Goal: Share content: Share content

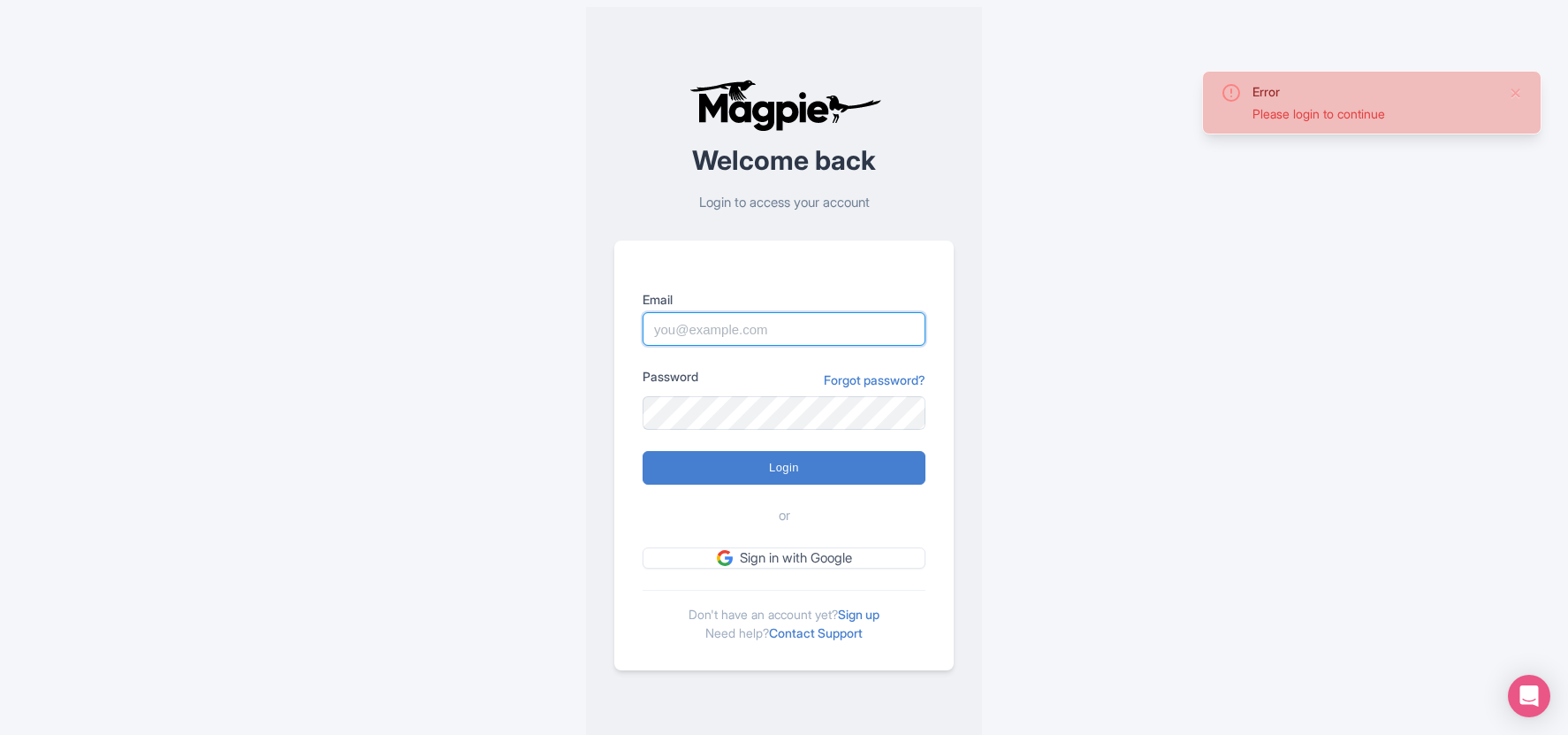
click at [758, 317] on input "Email" at bounding box center [784, 328] width 283 height 34
type input "connor@seesight-tours.com"
click at [643, 451] on input "Login" at bounding box center [784, 467] width 283 height 34
type input "Logging in..."
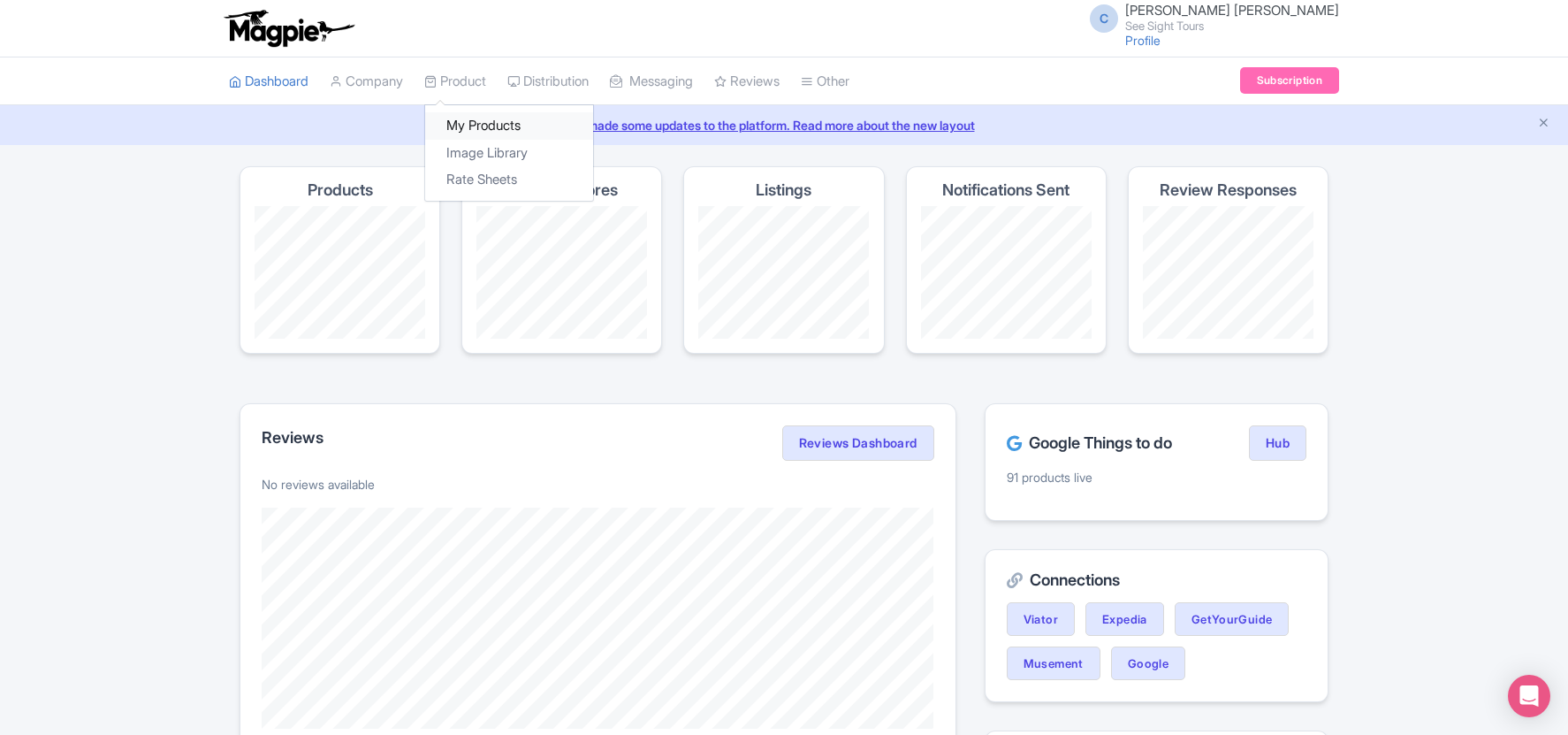
click at [506, 126] on link "My Products" at bounding box center [508, 126] width 168 height 28
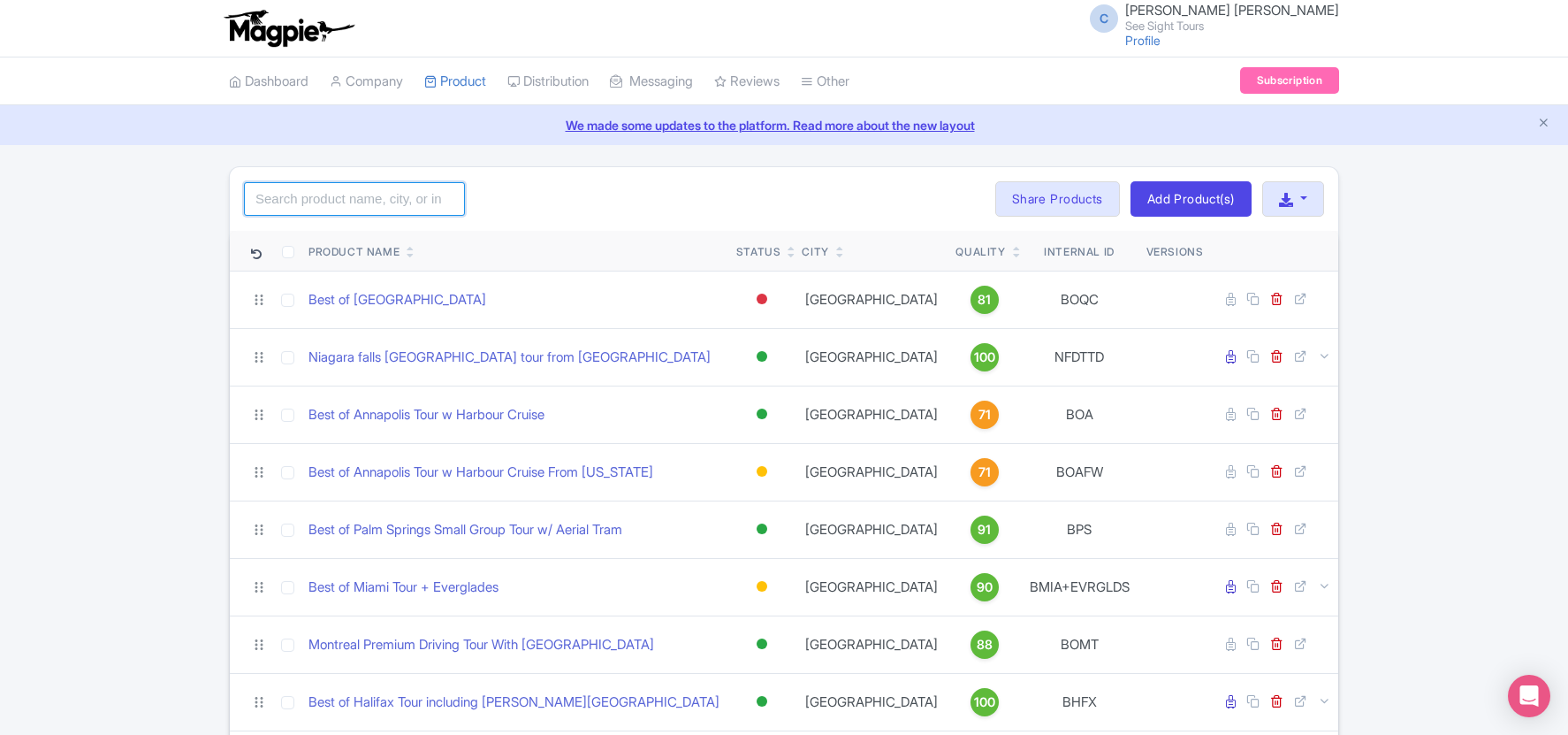
click at [357, 193] on input "search" at bounding box center [354, 199] width 221 height 34
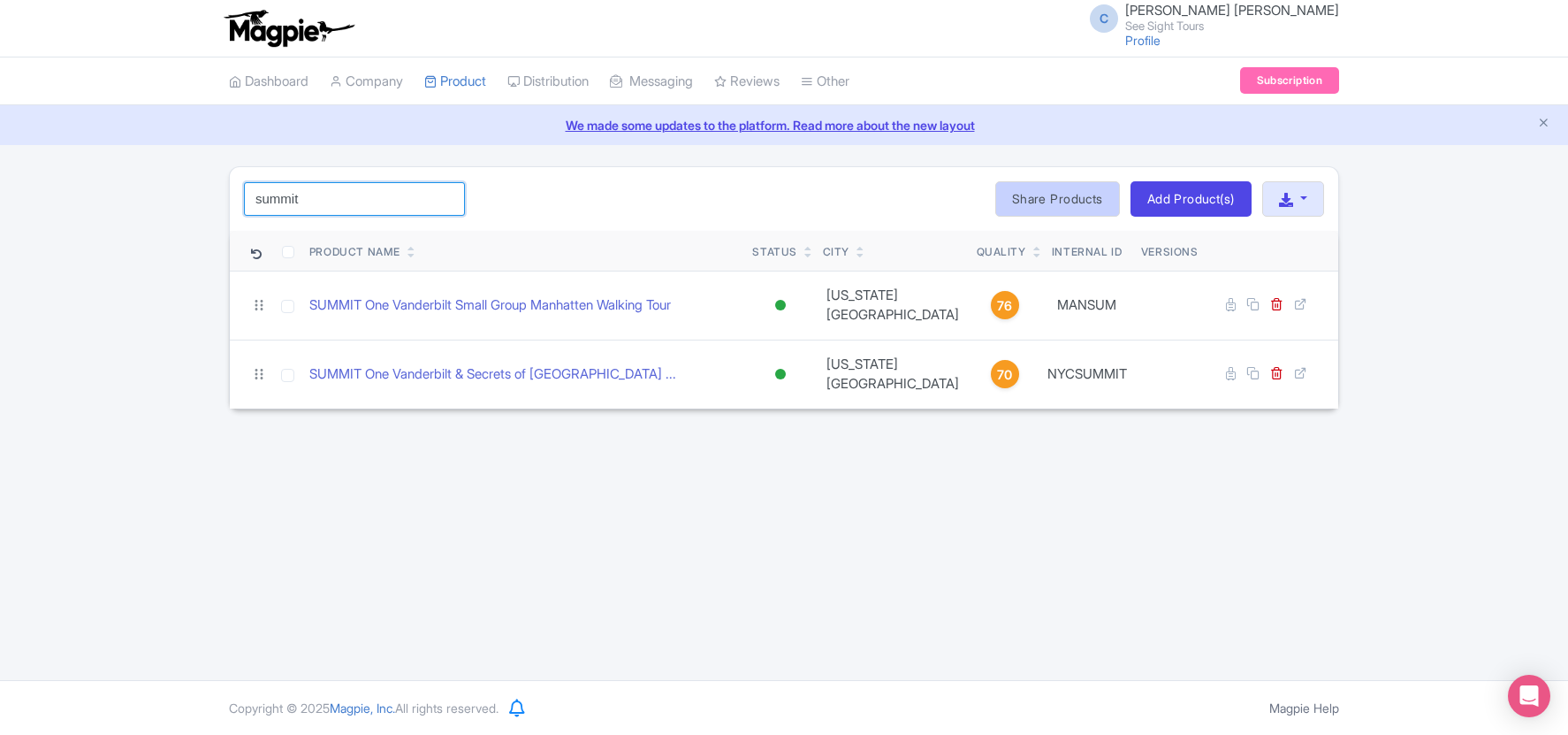
type input "summit"
click at [1078, 204] on link "Share Products" at bounding box center [1058, 199] width 125 height 36
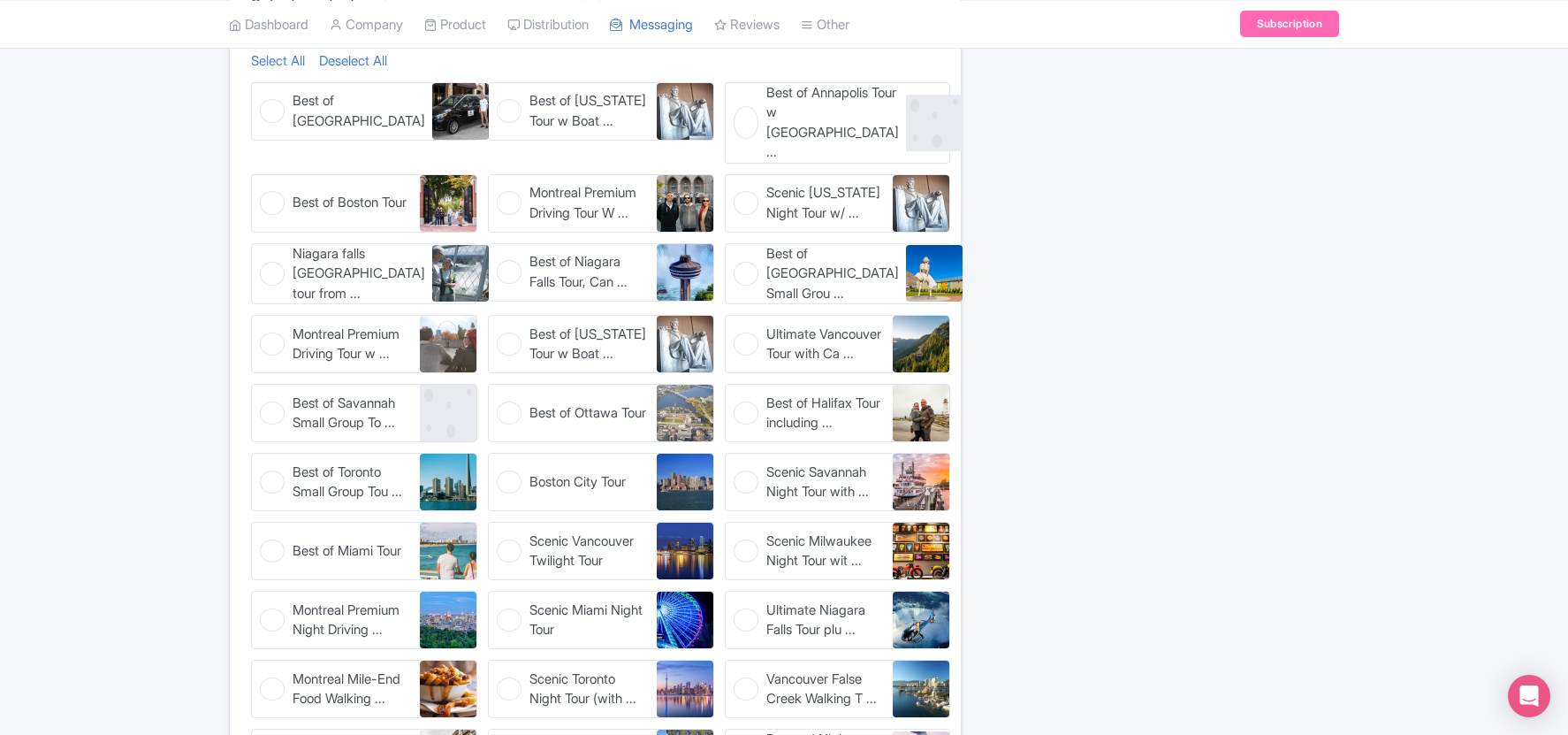
scroll to position [517, 0]
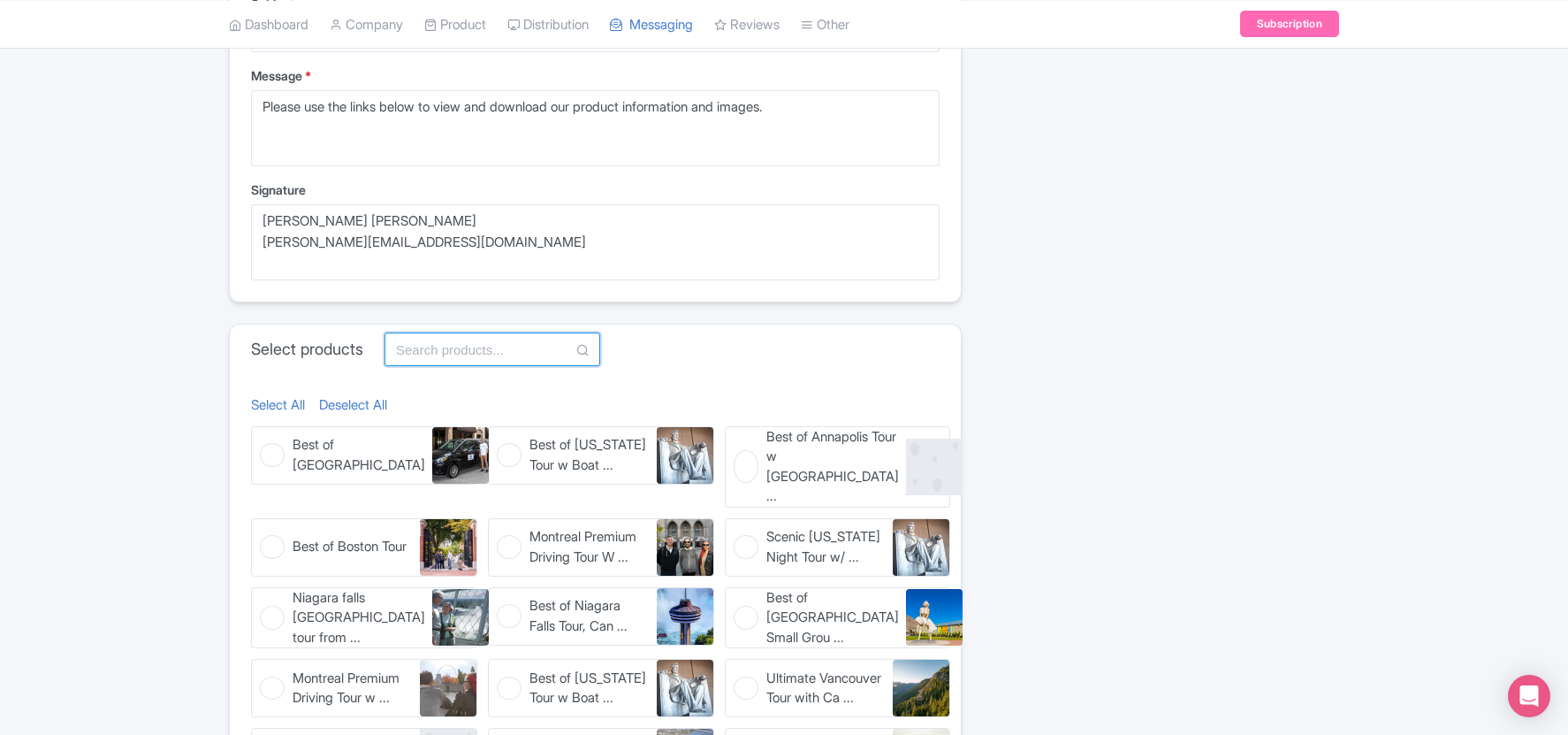
click at [477, 344] on input "text" at bounding box center [492, 349] width 216 height 34
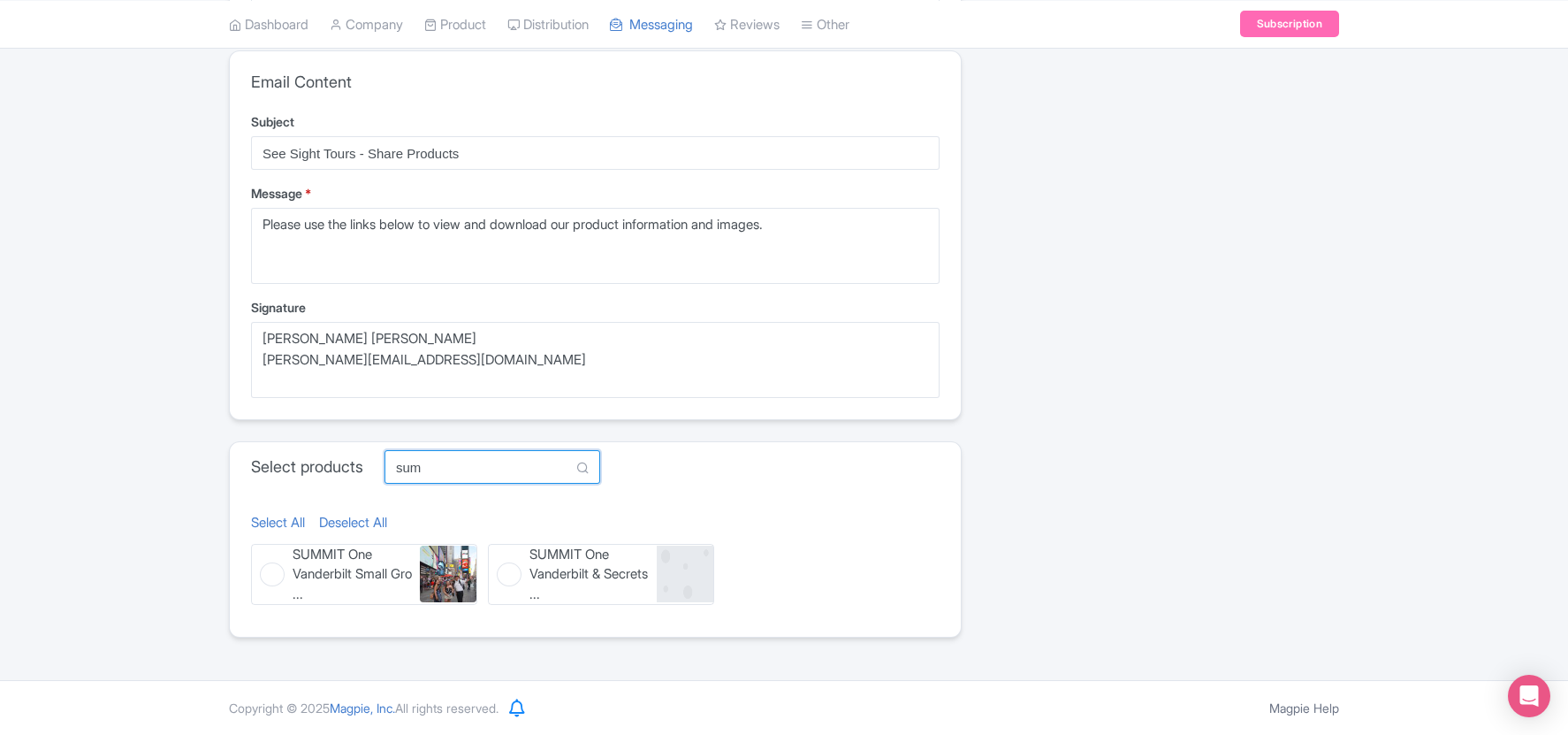
scroll to position [400, 0]
type input "SUMMIT"
click at [549, 580] on span "SUMMIT One Vanderbilt & Secrets ..." at bounding box center [589, 575] width 119 height 60
click at [500, 556] on input "SUMMIT One Vanderbilt & Secrets ... SUMMIT One Vanderbilt & Secrets of Grand Ce…" at bounding box center [494, 550] width 12 height 12
checkbox input "true"
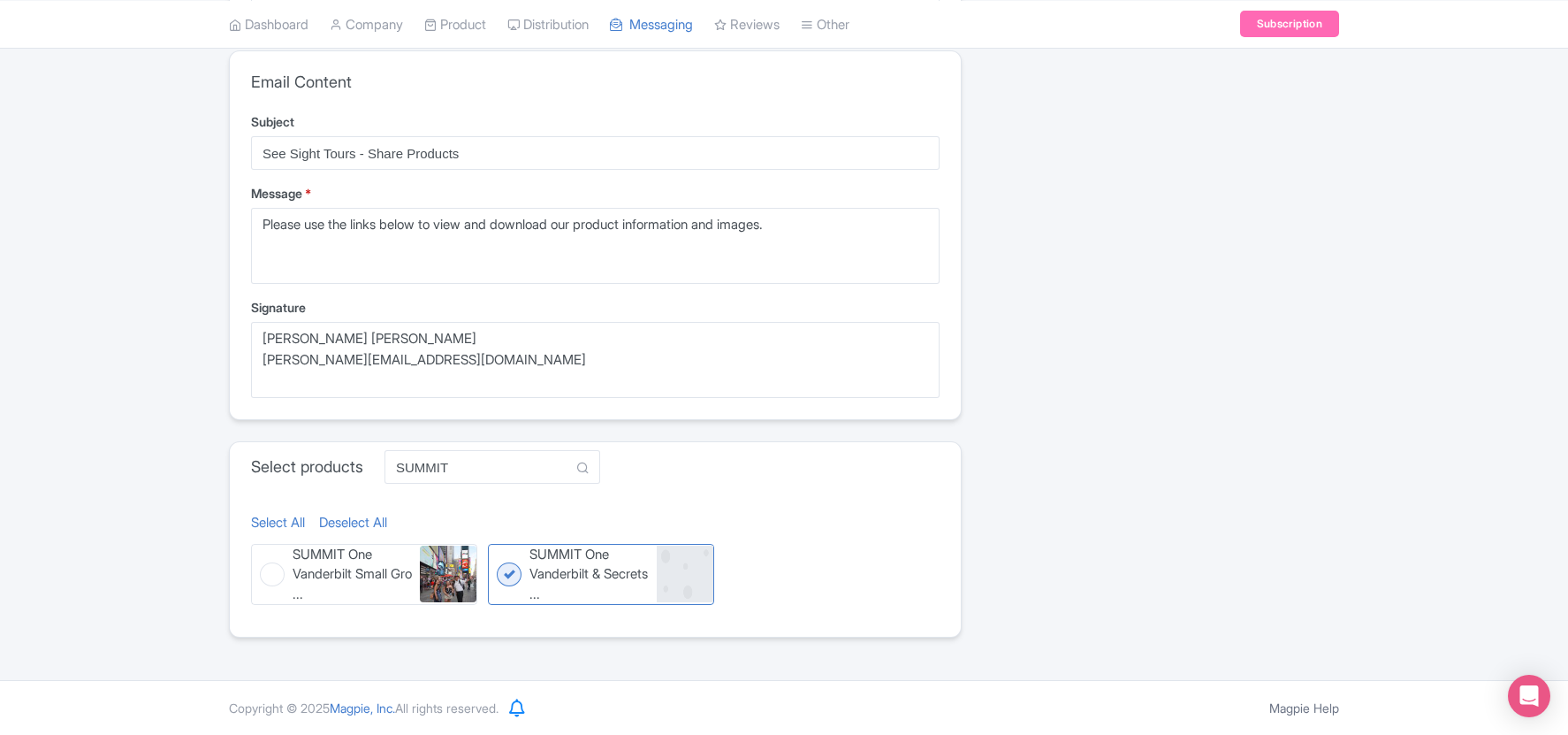
click at [284, 594] on figure "SUMMIT One Vanderbilt Small Gro ... SUMMIT One Vanderbilt Small Group Manhatten…" at bounding box center [364, 575] width 226 height 62
click at [263, 556] on input "SUMMIT One Vanderbilt Small Gro ... SUMMIT One Vanderbilt Small Group Manhatten…" at bounding box center [257, 550] width 12 height 12
checkbox input "true"
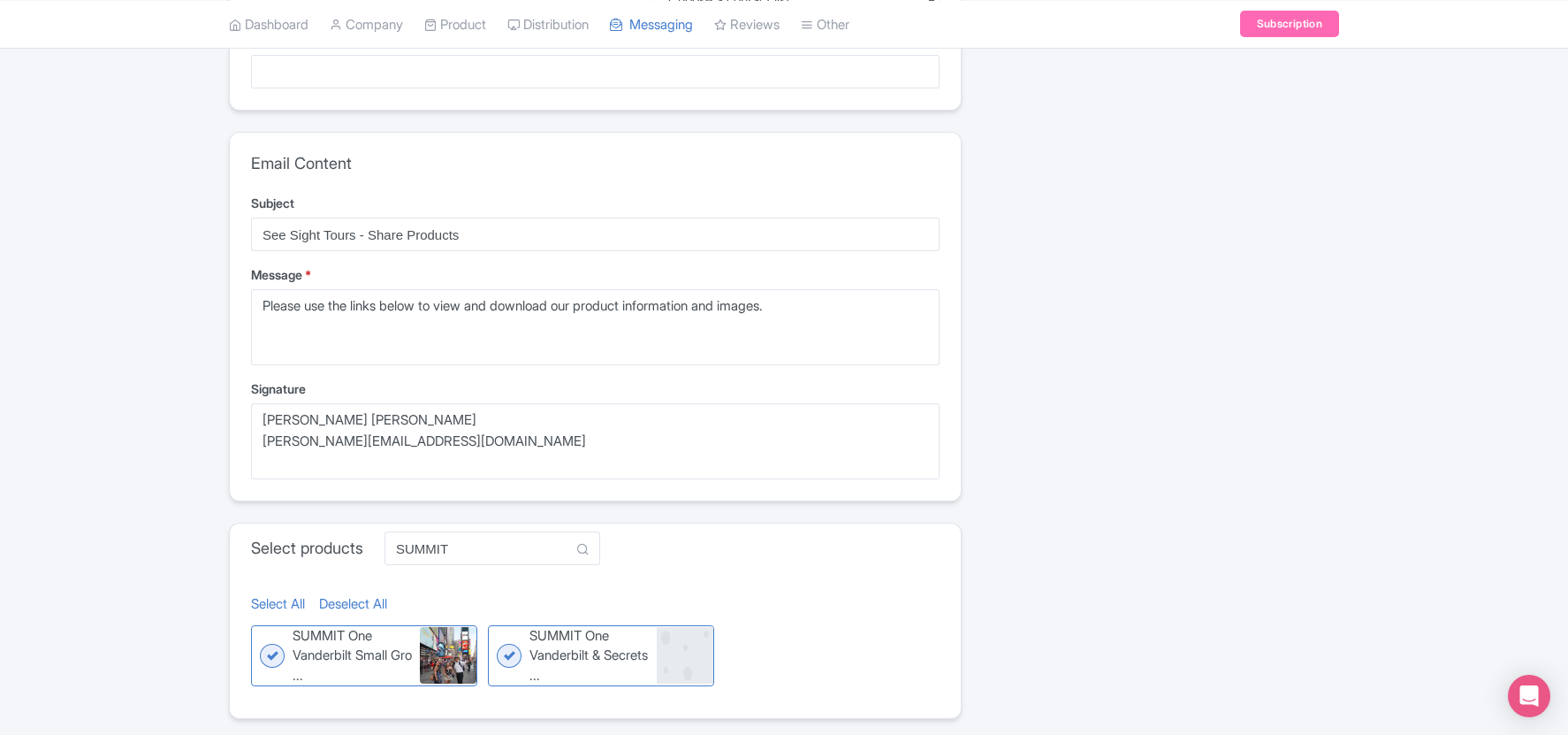
scroll to position [89, 0]
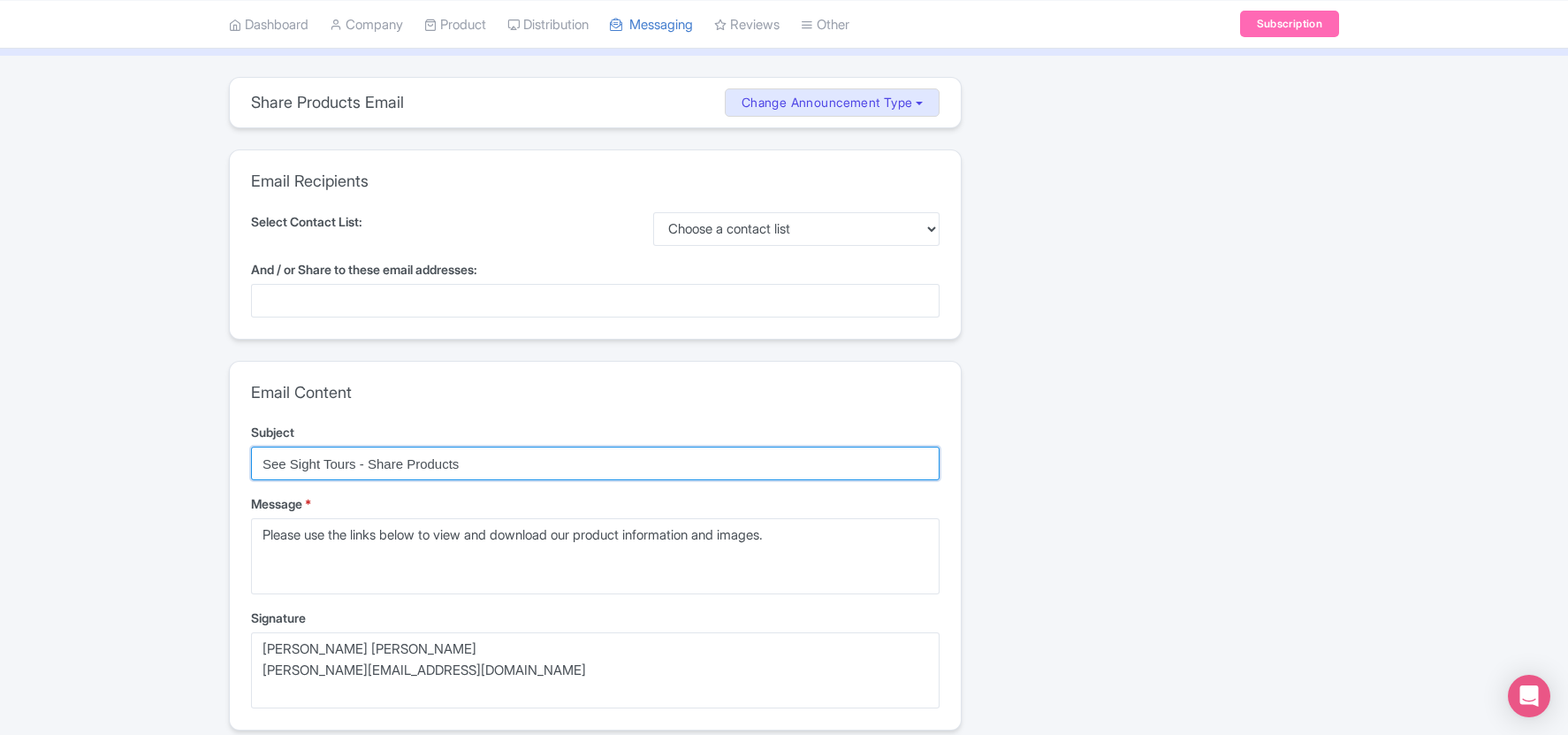
click at [517, 462] on input "See Sight Tours - Share Products" at bounding box center [596, 463] width 689 height 34
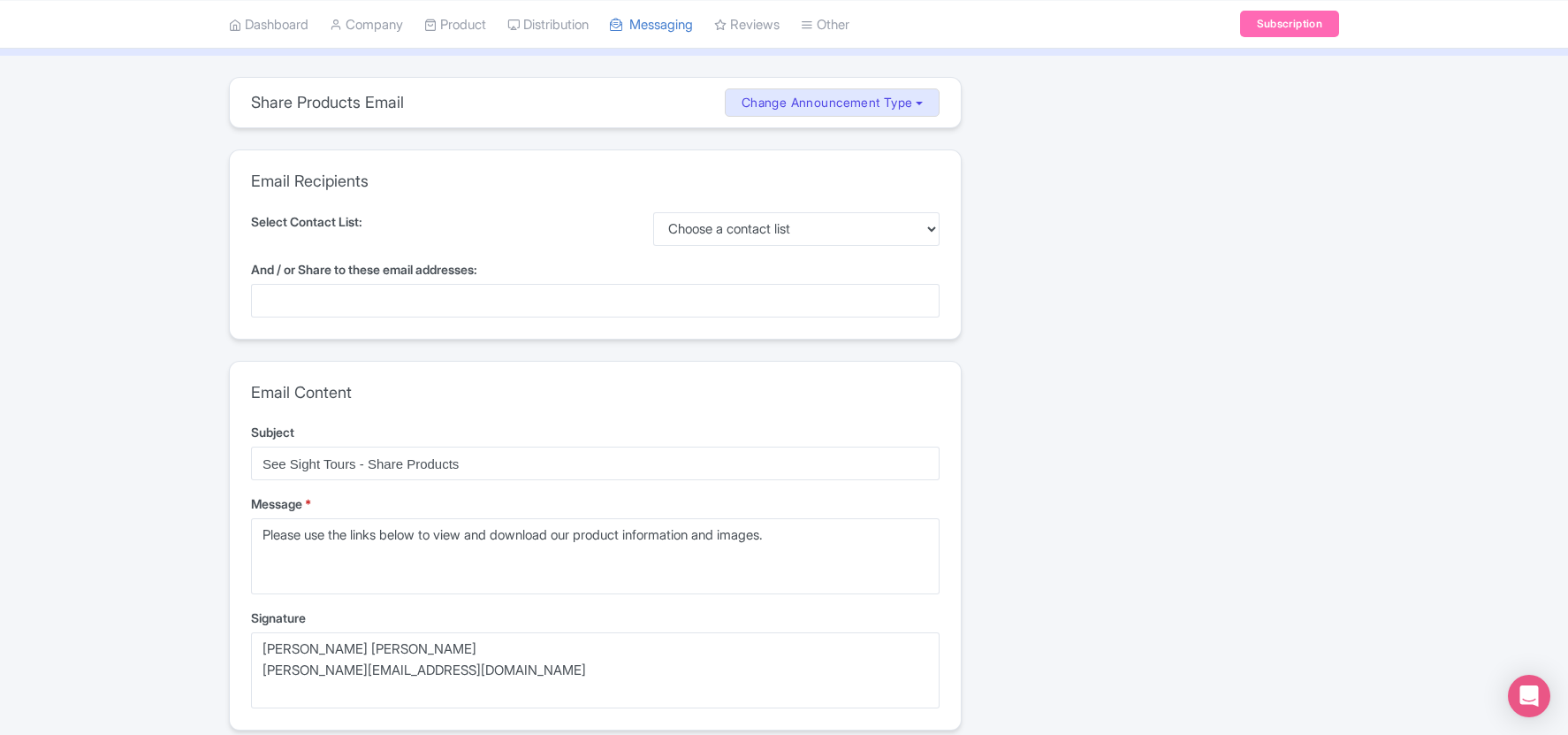
click at [395, 303] on div at bounding box center [596, 300] width 689 height 34
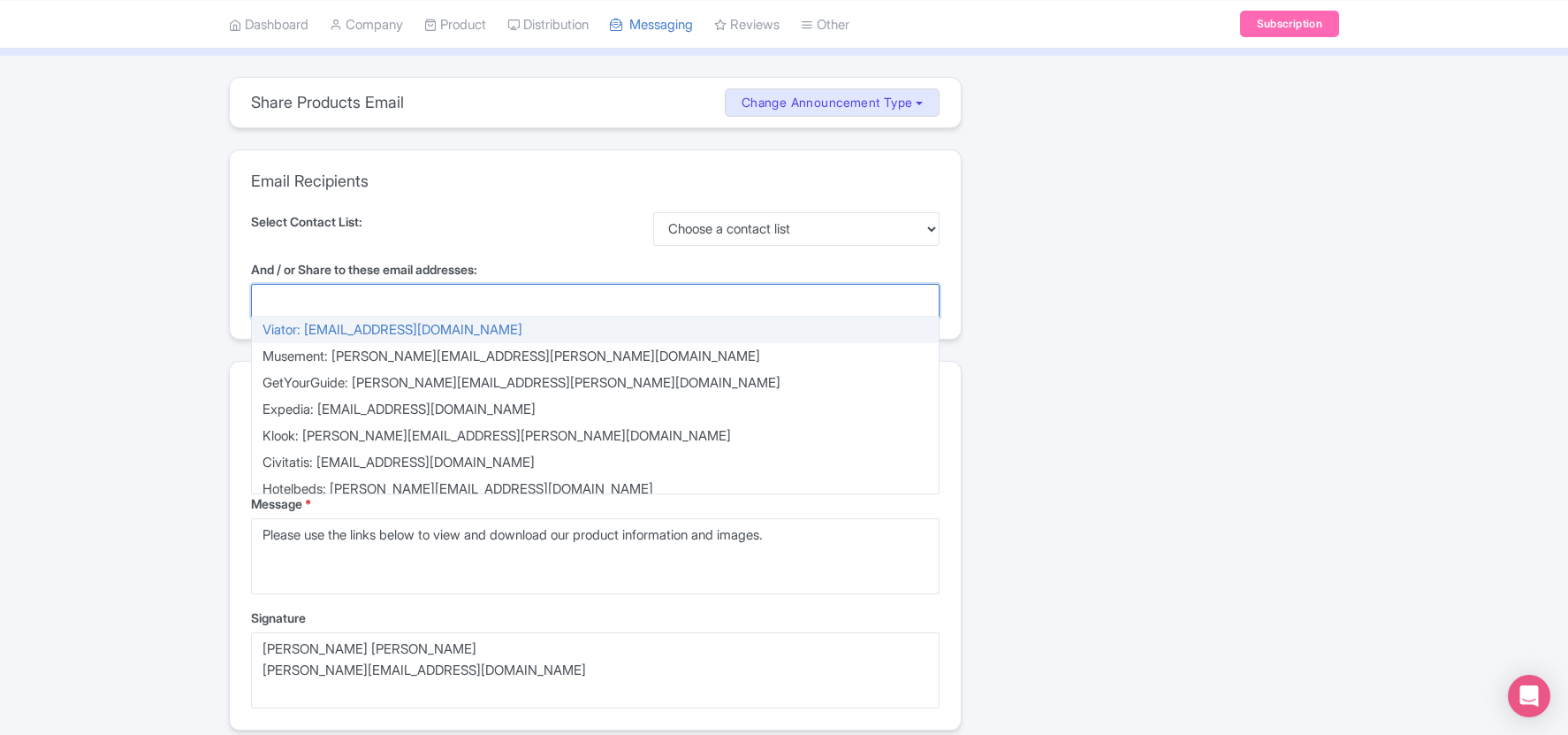
paste input "[EMAIL_ADDRESS][DOMAIN_NAME]"
type input "[EMAIL_ADDRESS][DOMAIN_NAME]"
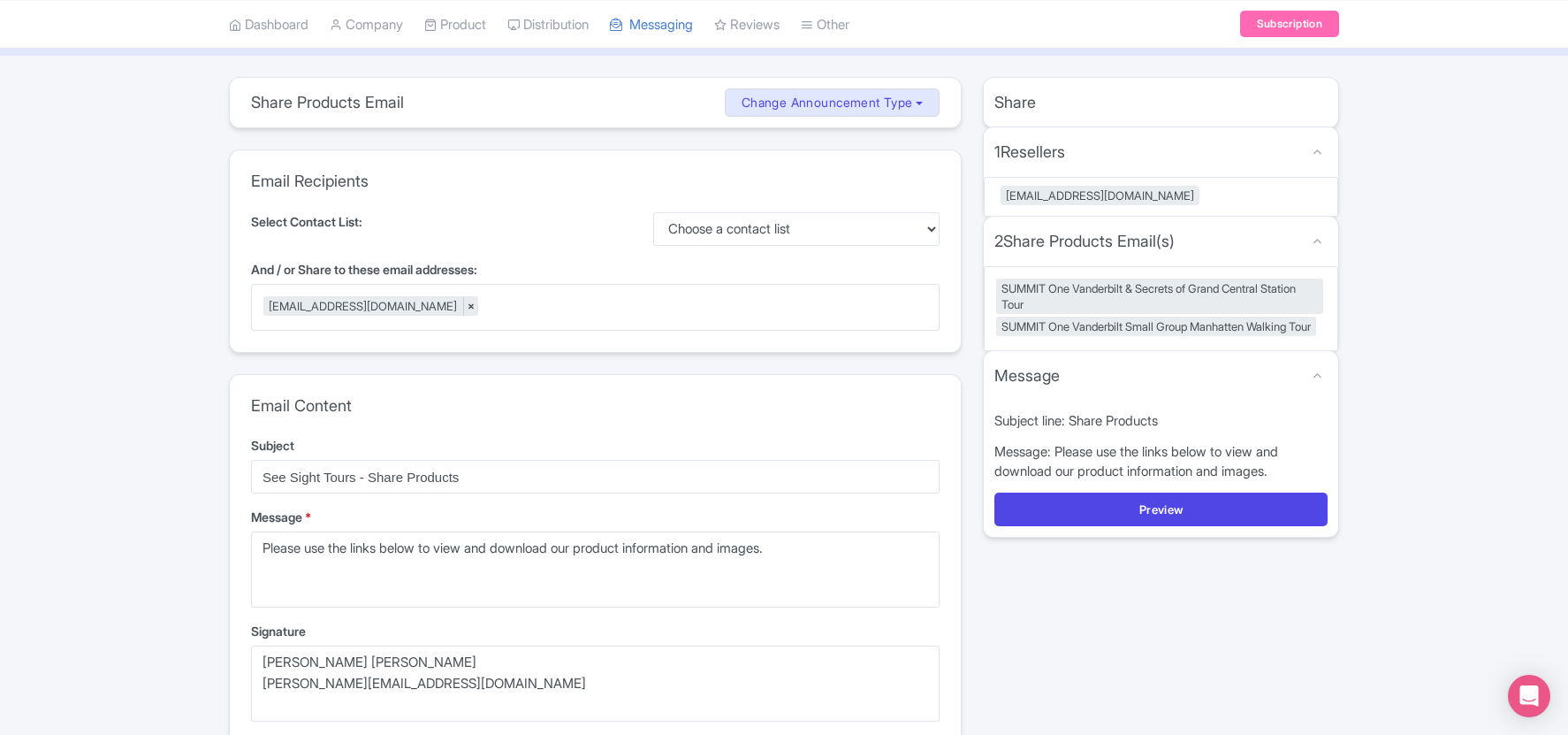
click at [523, 212] on div "Select Contact List: Choose a contact list" at bounding box center [596, 228] width 689 height 34
click at [726, 225] on select "Choose a contact list" at bounding box center [797, 228] width 288 height 34
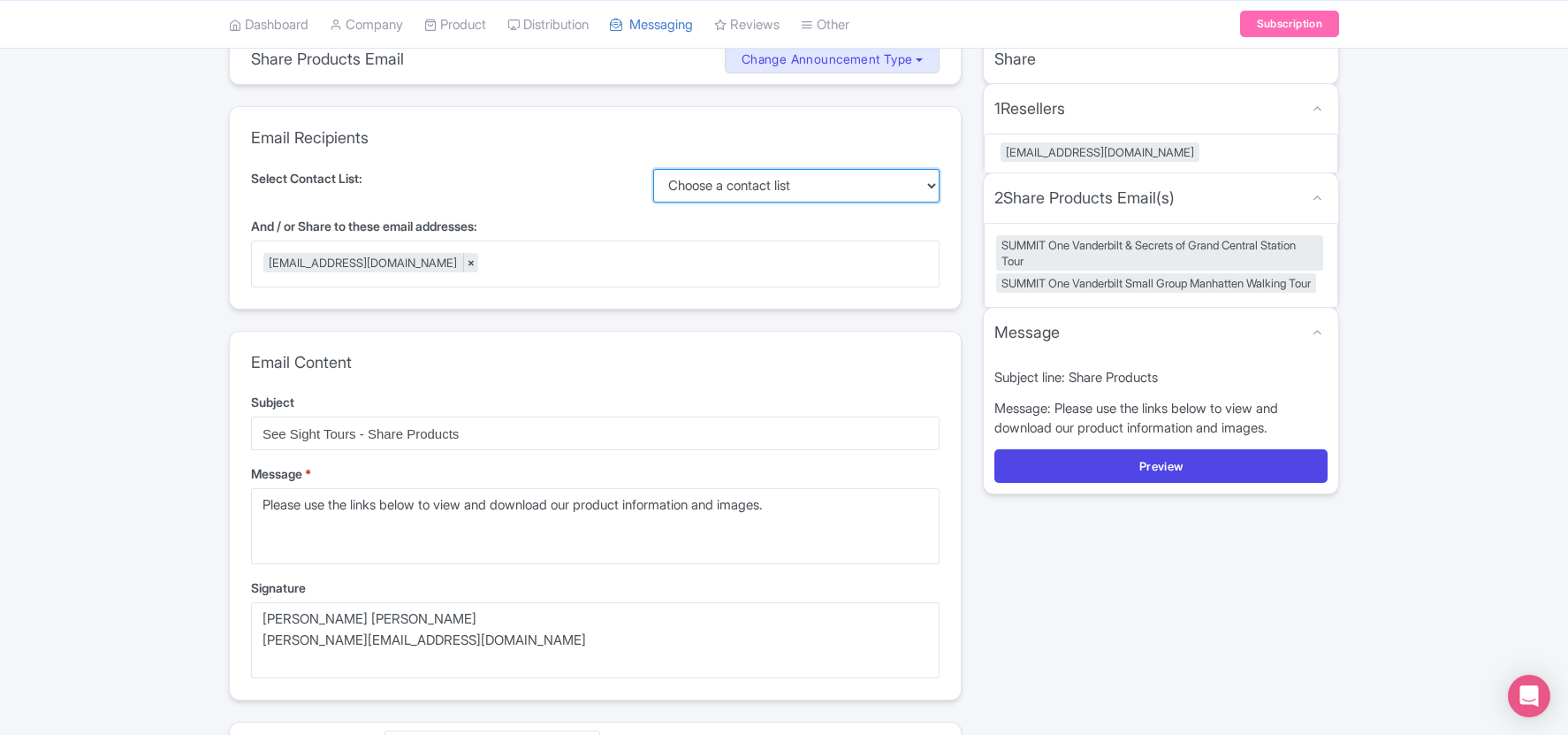
scroll to position [136, 0]
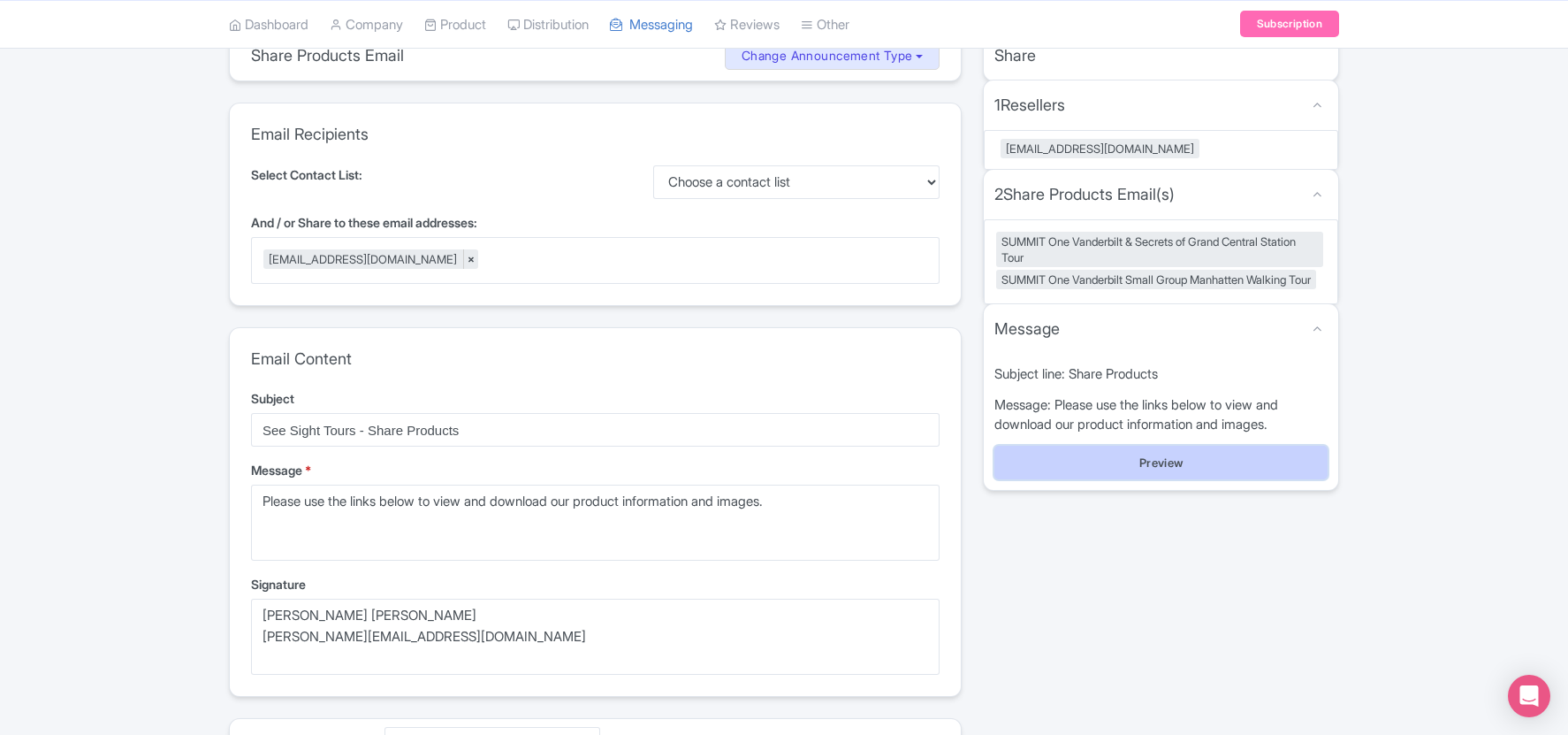
click at [1155, 480] on button "Preview" at bounding box center [1161, 462] width 334 height 34
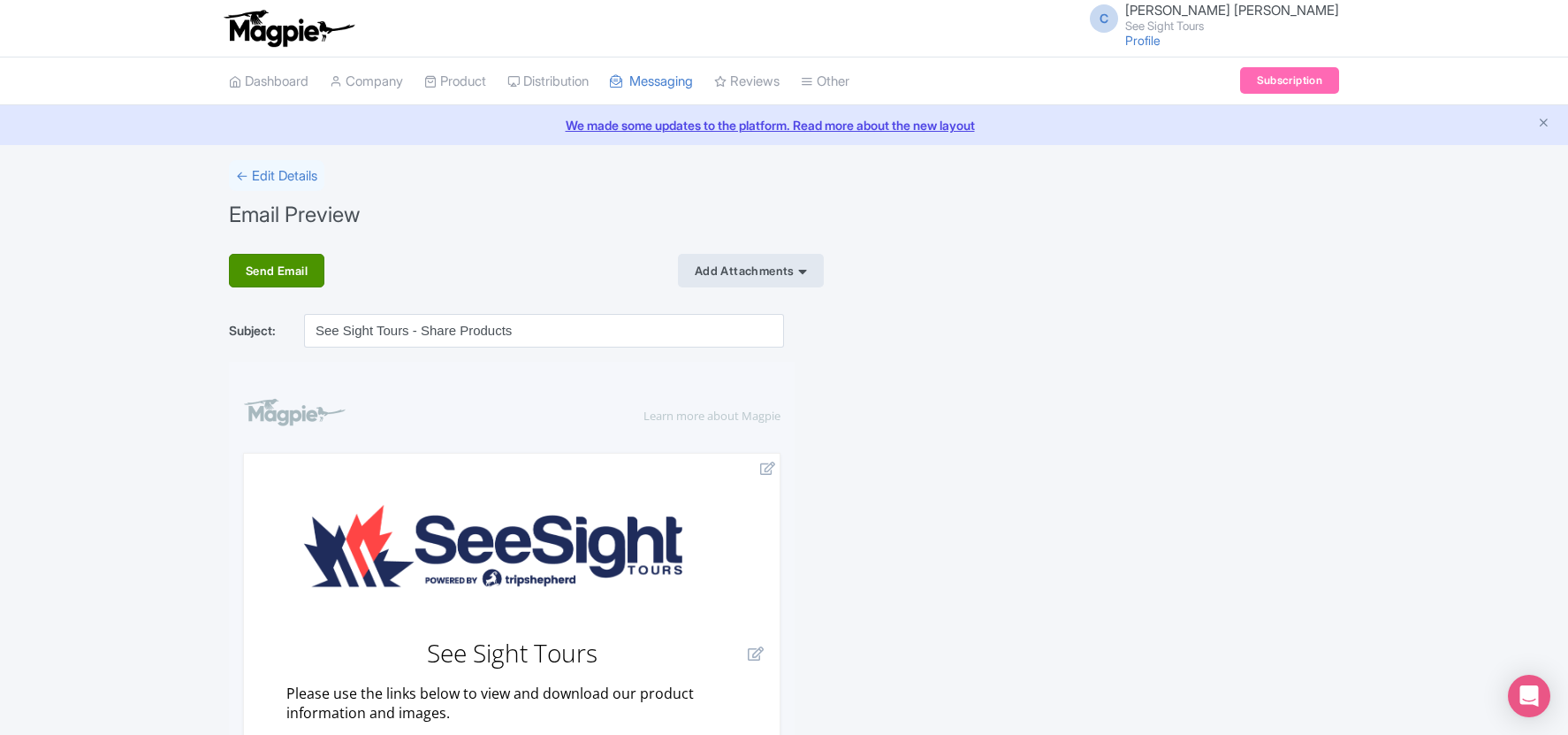
click at [278, 273] on div "Send Email" at bounding box center [277, 271] width 96 height 34
